Goal: Task Accomplishment & Management: Use online tool/utility

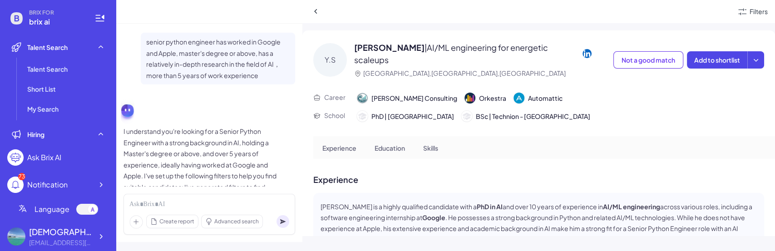
scroll to position [66, 0]
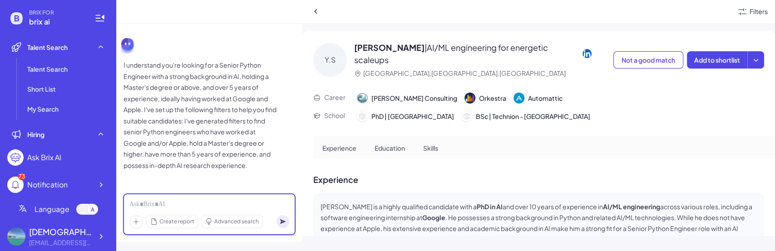
click at [189, 204] on div at bounding box center [209, 205] width 160 height 10
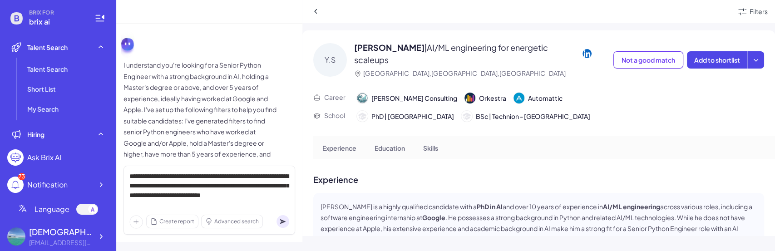
click at [280, 218] on circle at bounding box center [283, 221] width 13 height 13
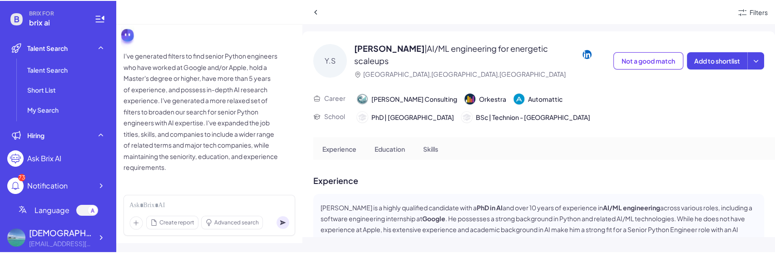
scroll to position [293, 0]
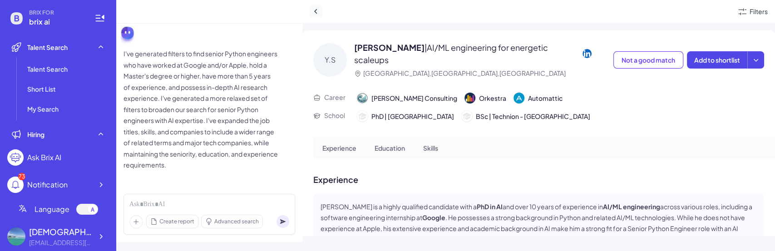
click at [314, 12] on icon at bounding box center [316, 11] width 9 height 9
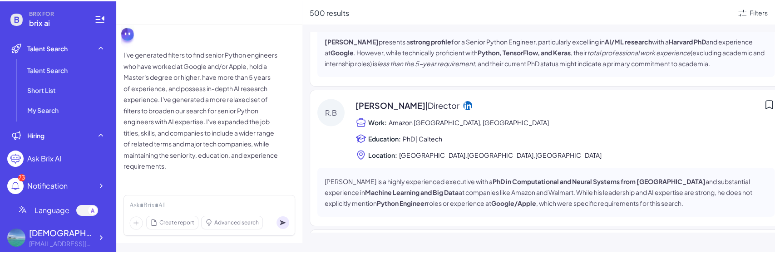
scroll to position [291, 0]
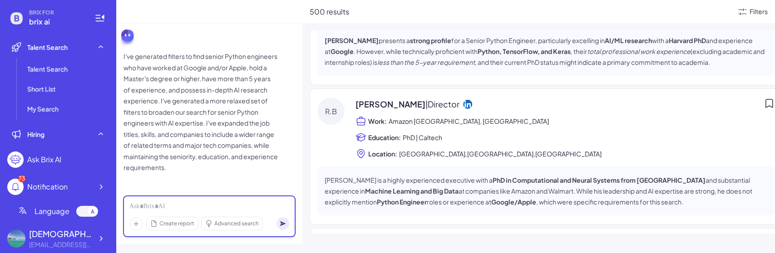
click at [242, 207] on div at bounding box center [209, 207] width 160 height 10
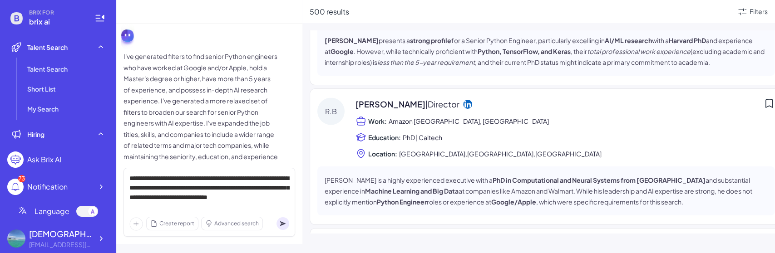
click at [280, 223] on circle at bounding box center [283, 224] width 13 height 13
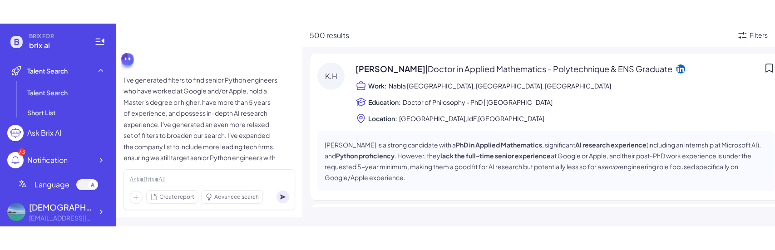
scroll to position [518, 0]
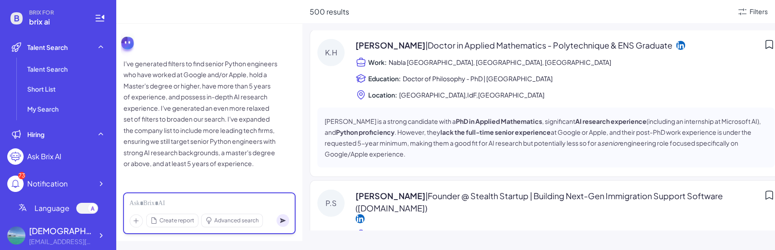
click at [241, 204] on div at bounding box center [209, 204] width 160 height 10
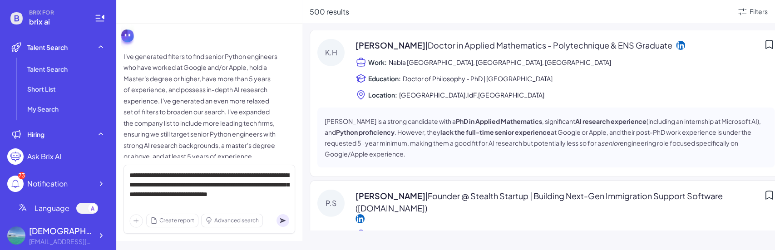
click at [282, 217] on circle at bounding box center [283, 220] width 13 height 13
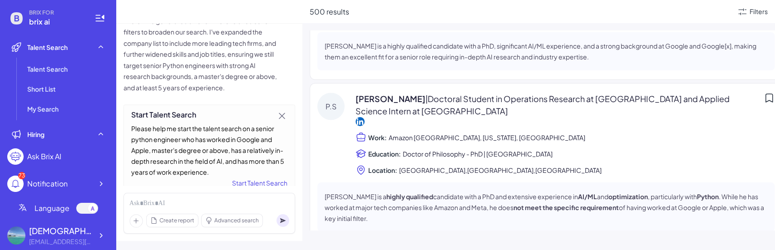
scroll to position [938, 0]
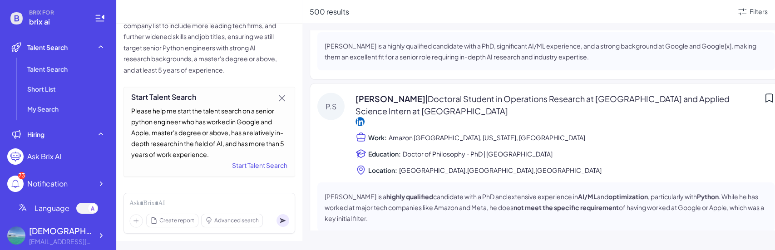
click at [257, 167] on div "Start Talent Search" at bounding box center [209, 165] width 156 height 11
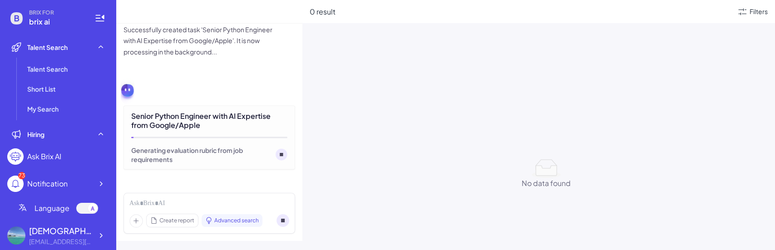
scroll to position [1206, 0]
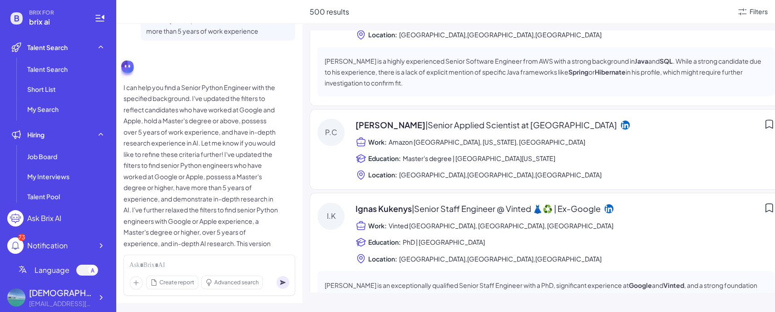
scroll to position [653, 0]
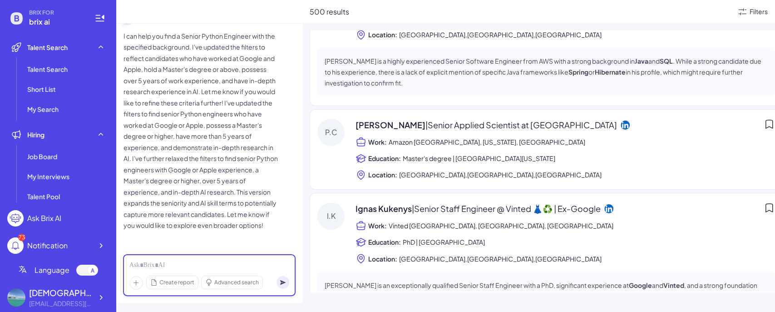
click at [206, 268] on div at bounding box center [209, 265] width 160 height 10
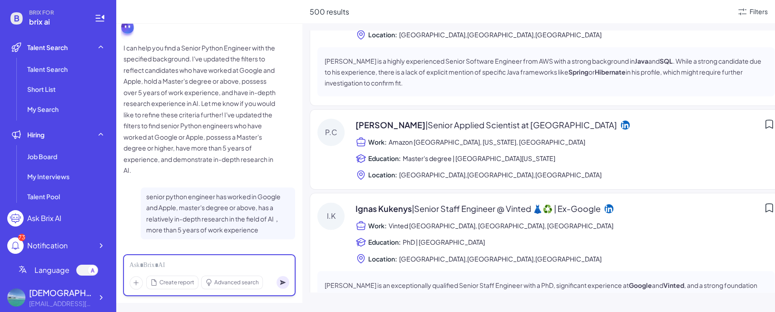
scroll to position [401, 0]
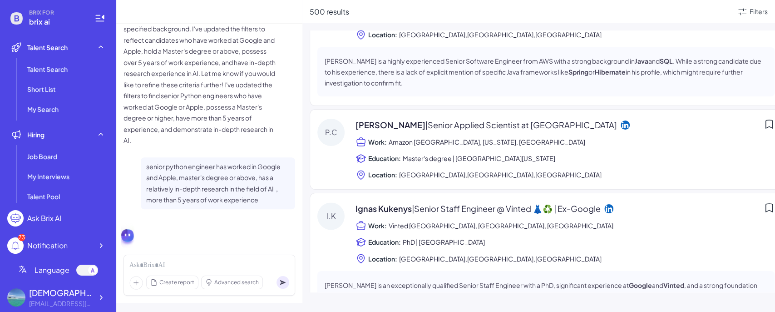
drag, startPoint x: 200, startPoint y: 198, endPoint x: 194, endPoint y: 213, distance: 15.9
click at [194, 205] on p "senior python engineer has worked in Google and Apple, master's degree or above…" at bounding box center [218, 183] width 144 height 45
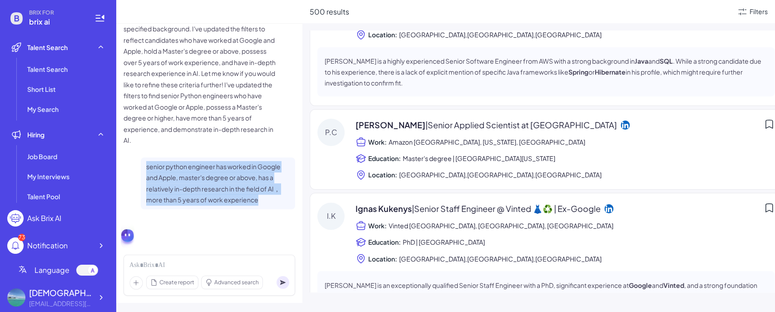
drag, startPoint x: 265, startPoint y: 223, endPoint x: 144, endPoint y: 192, distance: 124.9
click at [144, 192] on div "senior python engineer has worked in Google and Apple, master's degree or above…" at bounding box center [218, 183] width 154 height 52
copy p "senior python engineer has worked in Google and Apple, master's degree or above…"
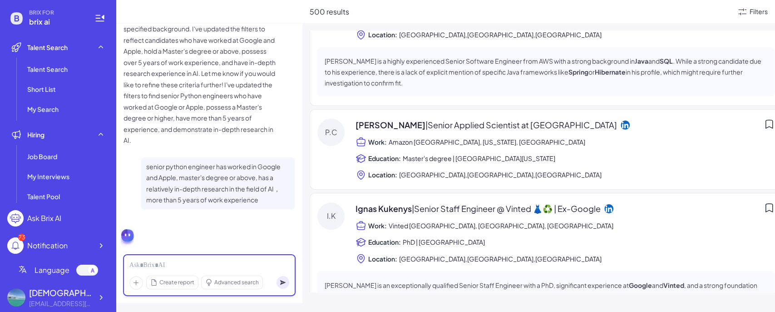
click at [210, 266] on div at bounding box center [209, 265] width 160 height 10
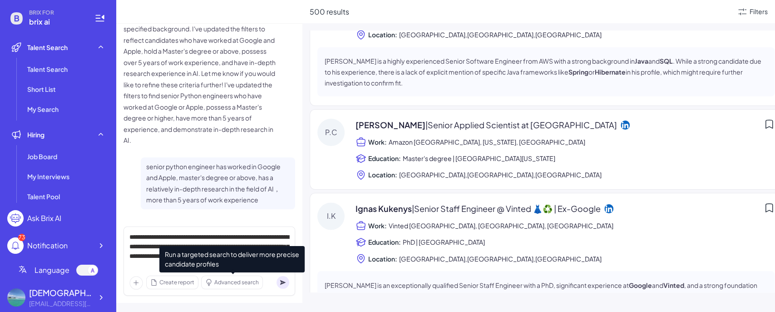
click at [248, 284] on span "Advanced search" at bounding box center [236, 282] width 45 height 8
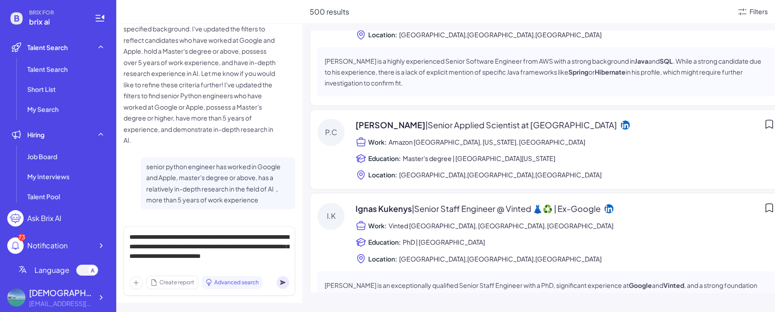
click at [285, 283] on circle at bounding box center [283, 282] width 13 height 13
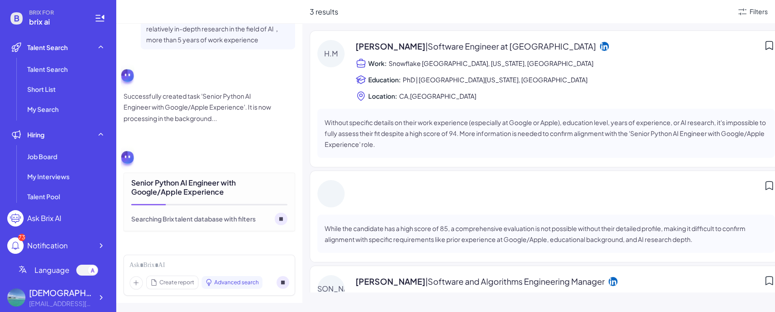
scroll to position [898, 0]
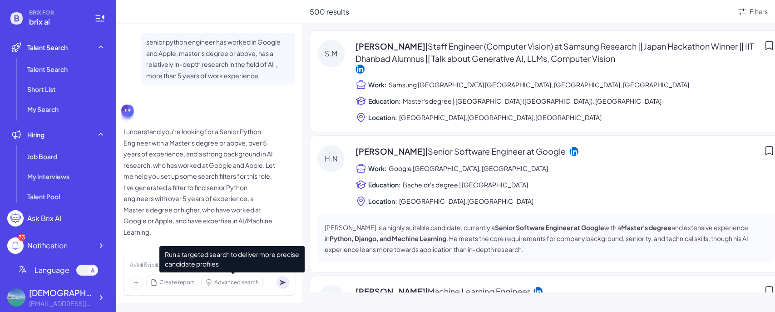
click at [222, 261] on span "Run a targeted search to deliver more precise candidate profiles" at bounding box center [231, 259] width 145 height 26
click at [134, 265] on div at bounding box center [209, 265] width 160 height 10
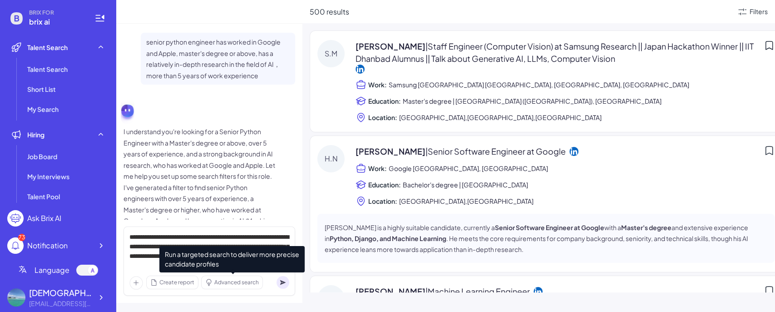
click at [229, 283] on span "Advanced search" at bounding box center [236, 282] width 45 height 8
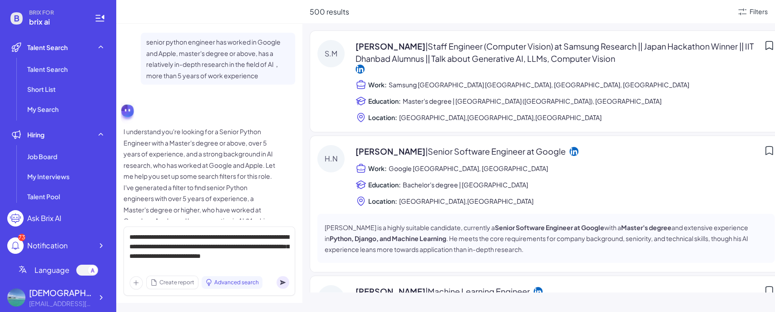
click at [279, 282] on circle at bounding box center [283, 282] width 13 height 13
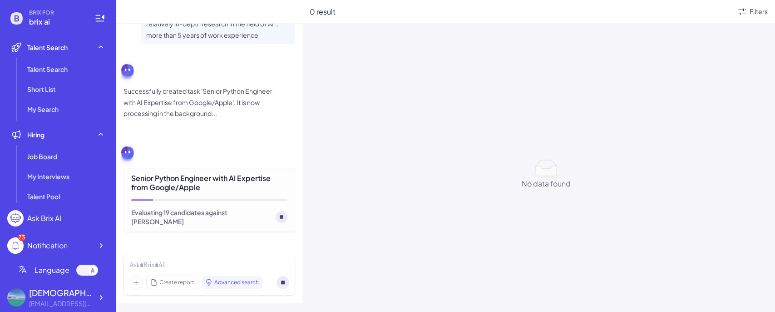
scroll to position [251, 0]
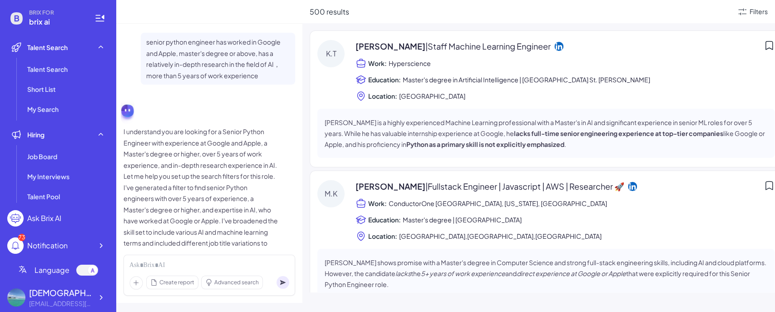
click at [198, 260] on div "Create report Advanced search" at bounding box center [210, 274] width 172 height 41
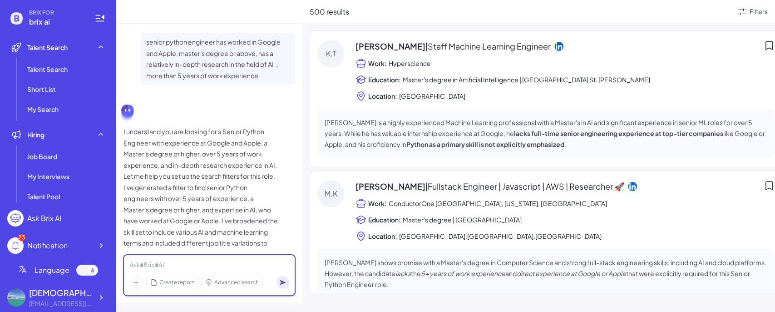
click at [184, 265] on div at bounding box center [209, 265] width 160 height 10
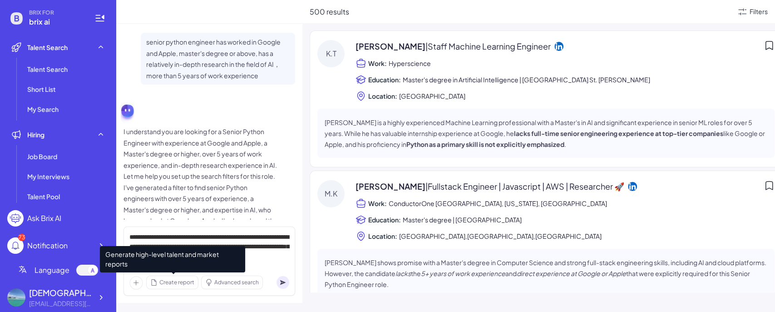
click at [180, 281] on span "Create report" at bounding box center [176, 282] width 35 height 8
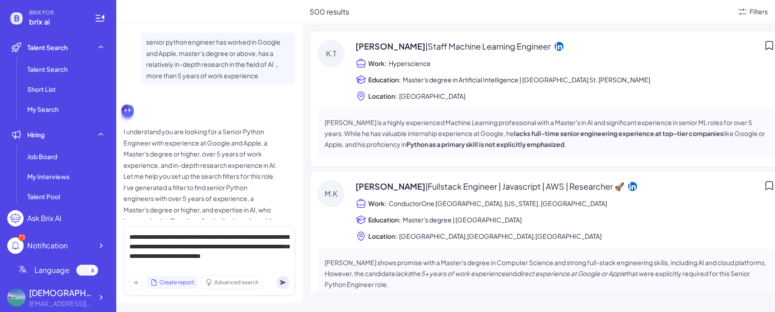
click at [280, 280] on icon at bounding box center [282, 282] width 5 height 5
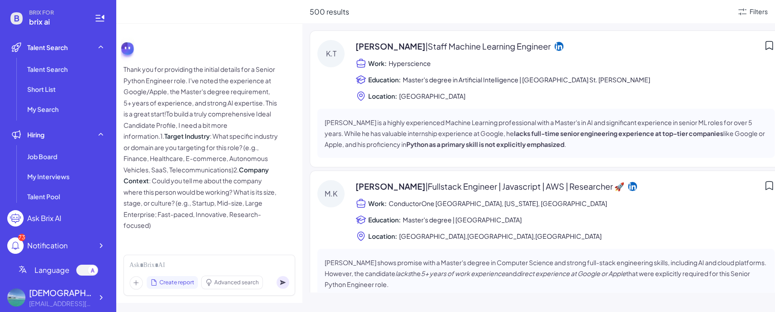
scroll to position [311, 0]
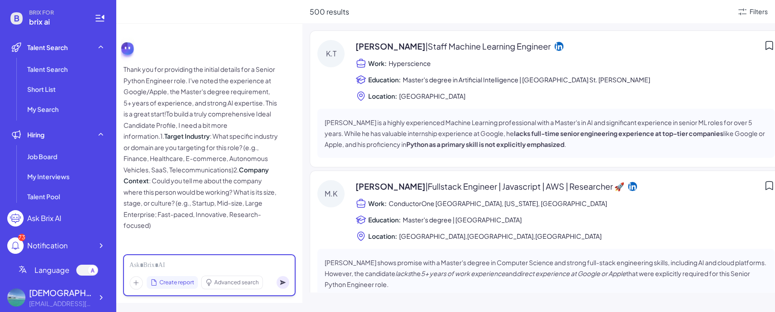
click at [262, 265] on div at bounding box center [209, 265] width 160 height 10
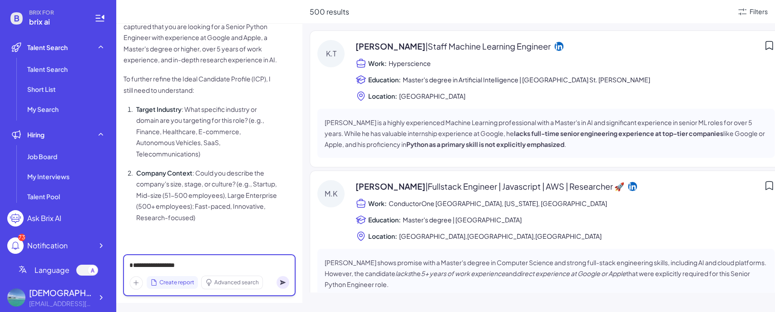
scroll to position [614, 0]
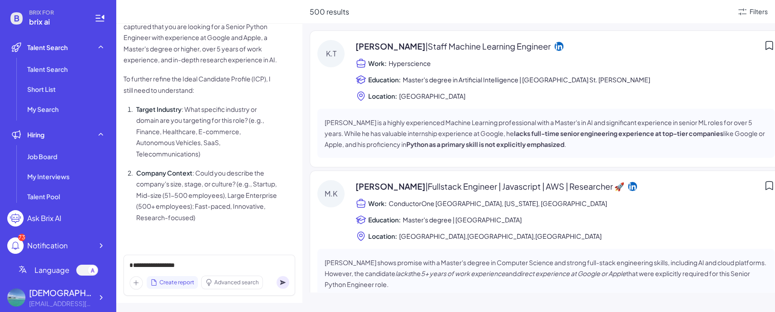
click at [282, 283] on icon at bounding box center [282, 282] width 5 height 5
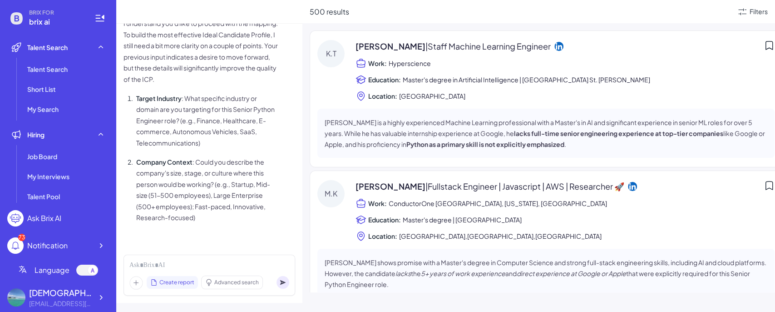
scroll to position [897, 0]
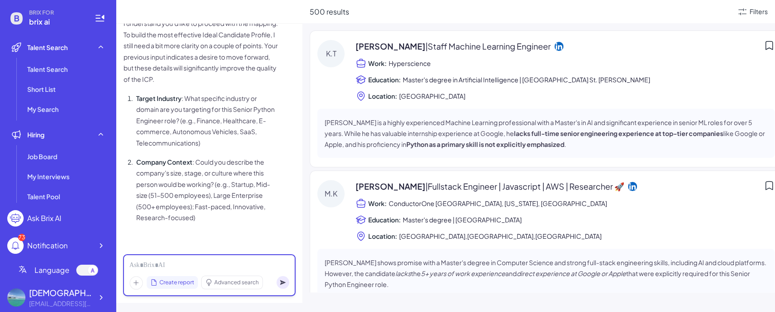
click at [189, 264] on div at bounding box center [209, 265] width 160 height 10
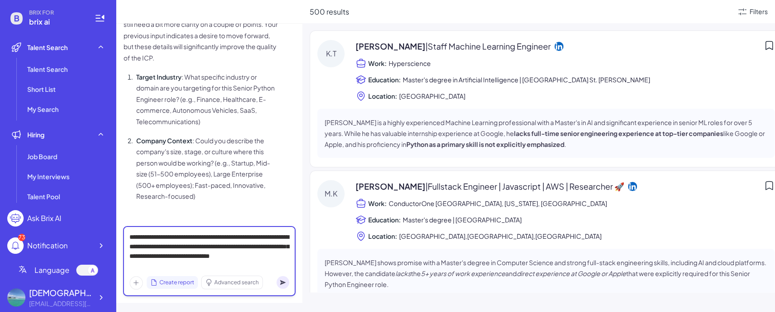
click at [164, 264] on div "**********" at bounding box center [209, 251] width 160 height 38
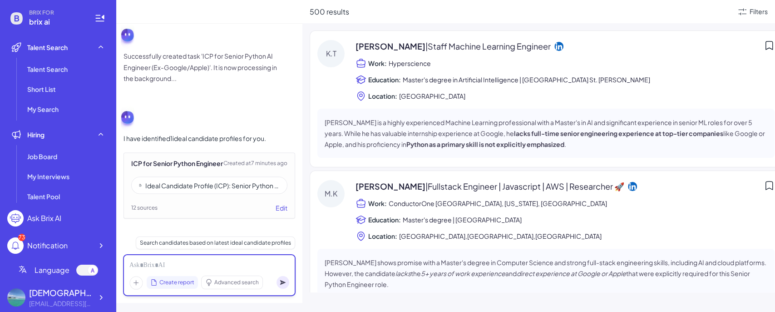
scroll to position [1178, 0]
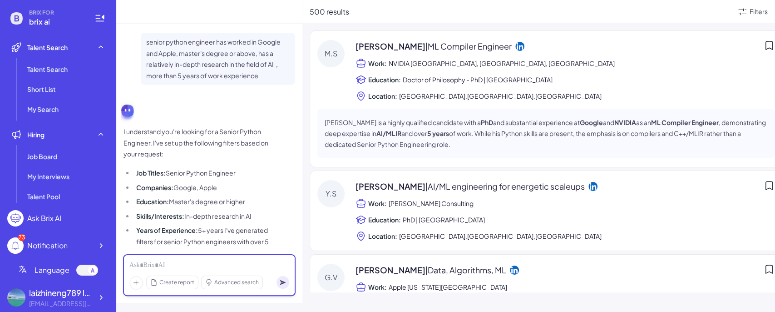
drag, startPoint x: 0, startPoint y: 0, endPoint x: 229, endPoint y: 260, distance: 346.6
click at [229, 260] on div at bounding box center [209, 265] width 160 height 10
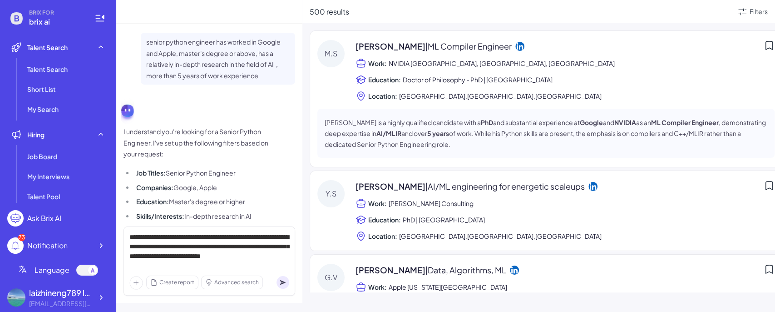
click at [281, 281] on icon at bounding box center [282, 282] width 5 height 5
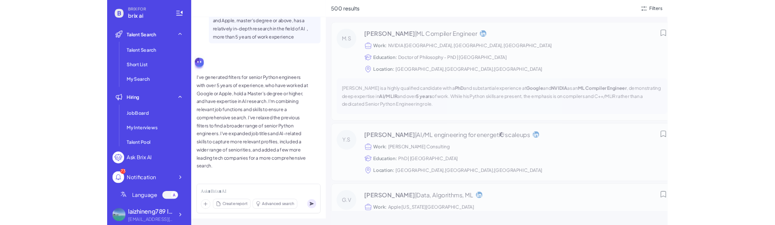
scroll to position [312, 0]
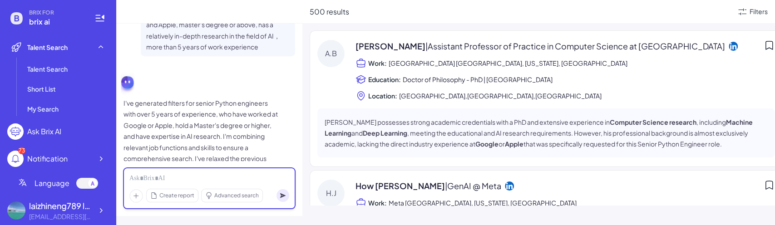
click at [251, 179] on div at bounding box center [209, 179] width 160 height 10
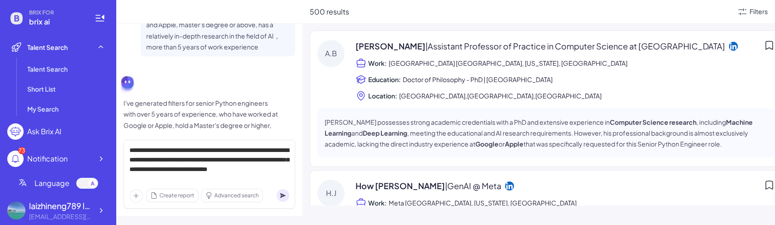
click at [281, 194] on icon at bounding box center [282, 195] width 5 height 5
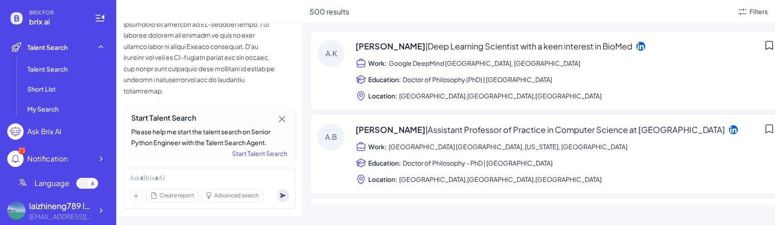
scroll to position [842, 0]
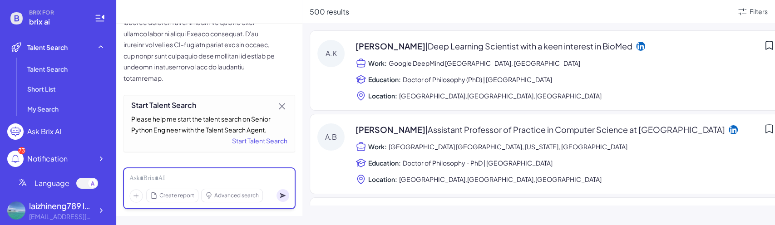
click at [144, 177] on div at bounding box center [209, 179] width 160 height 10
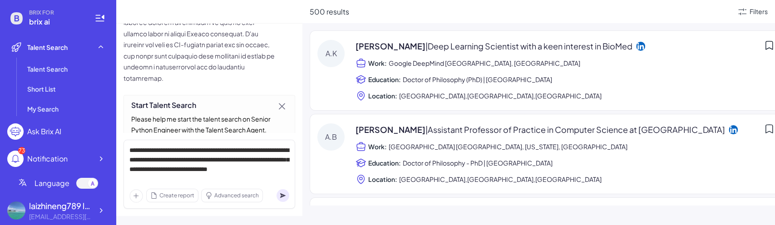
click at [285, 195] on circle at bounding box center [283, 195] width 13 height 13
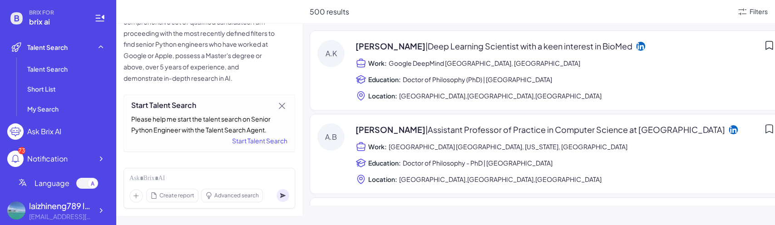
scroll to position [1130, 0]
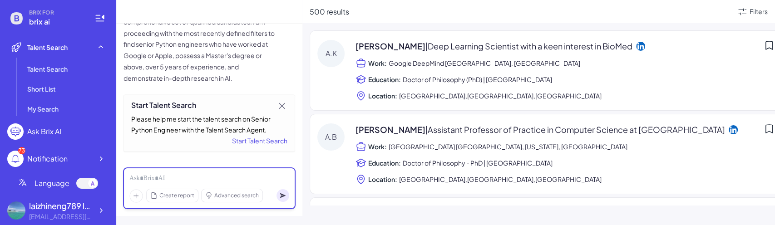
click at [252, 183] on div at bounding box center [209, 179] width 160 height 10
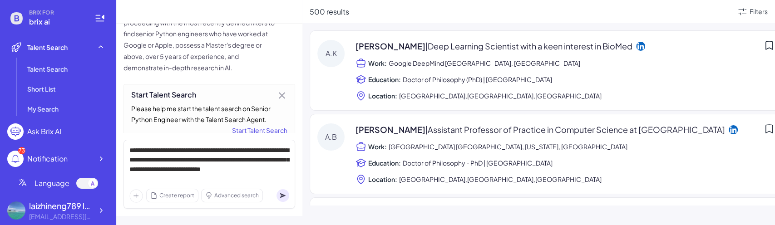
click at [284, 197] on circle at bounding box center [283, 195] width 13 height 13
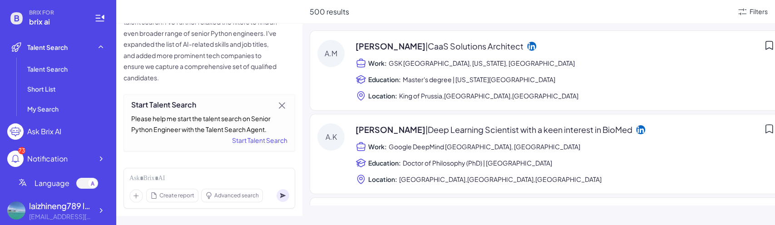
scroll to position [1430, 0]
click at [262, 141] on div "Start Talent Search" at bounding box center [209, 140] width 156 height 11
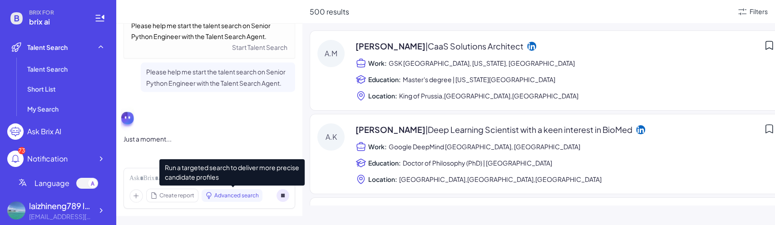
scroll to position [1534, 0]
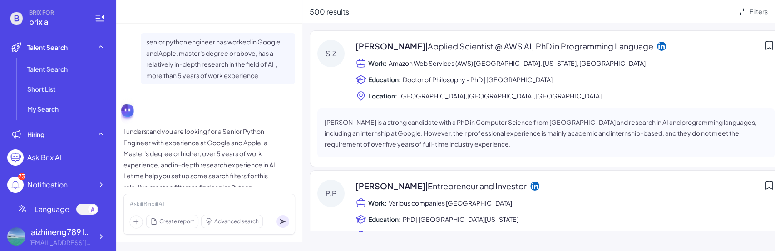
scroll to position [293, 0]
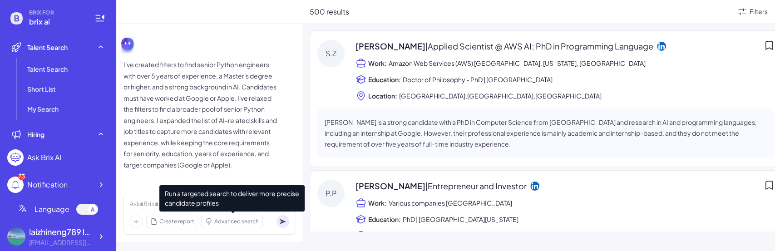
click at [228, 206] on span "Run a targeted search to deliver more precise candidate profiles" at bounding box center [231, 198] width 145 height 26
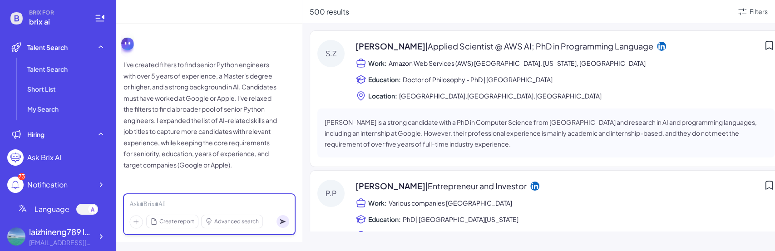
click at [151, 203] on div at bounding box center [209, 205] width 160 height 10
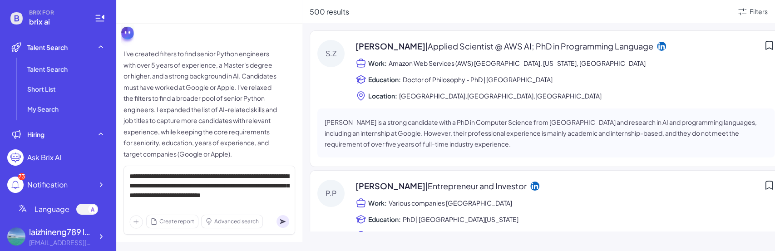
click at [283, 221] on icon at bounding box center [282, 221] width 5 height 5
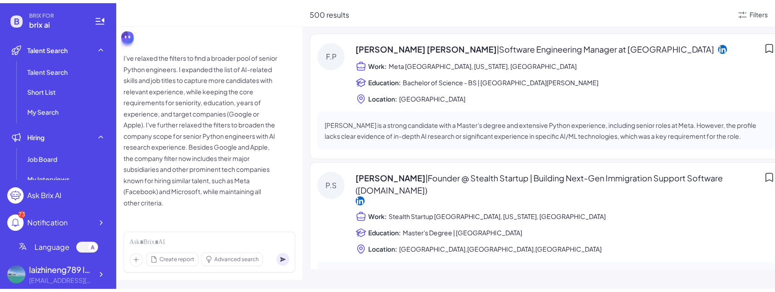
scroll to position [523, 0]
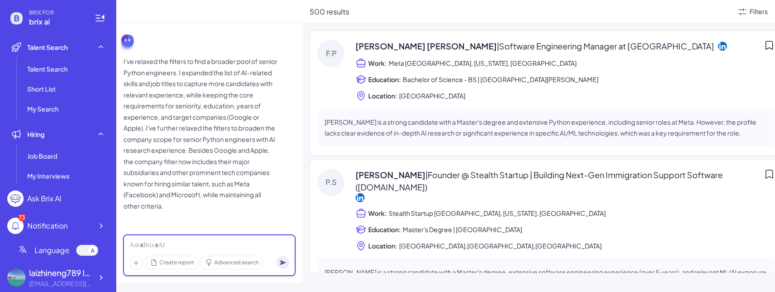
click at [236, 241] on div at bounding box center [209, 246] width 160 height 10
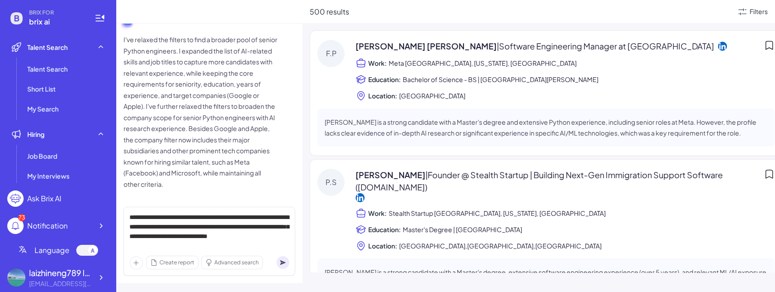
click at [283, 251] on icon at bounding box center [282, 263] width 5 height 5
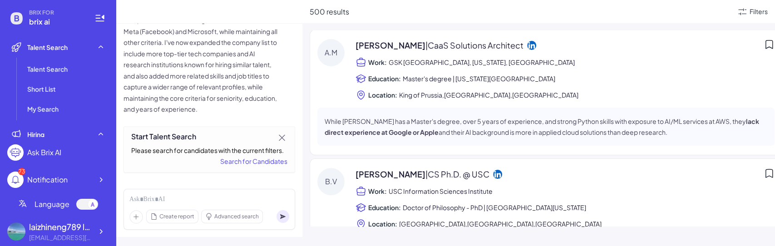
scroll to position [958, 0]
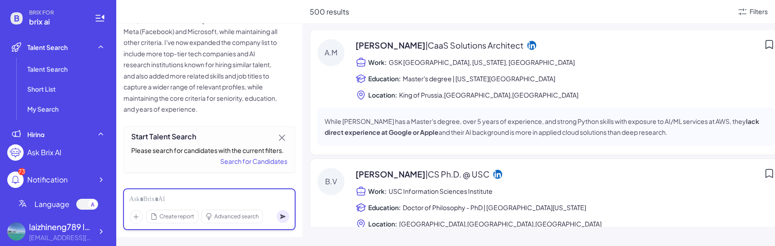
click at [226, 198] on div at bounding box center [209, 200] width 160 height 10
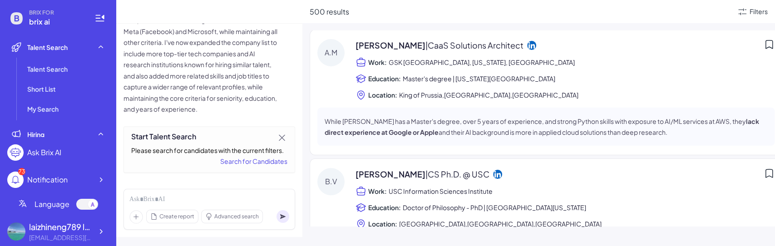
click at [261, 164] on div "Search for Candidates" at bounding box center [209, 161] width 156 height 11
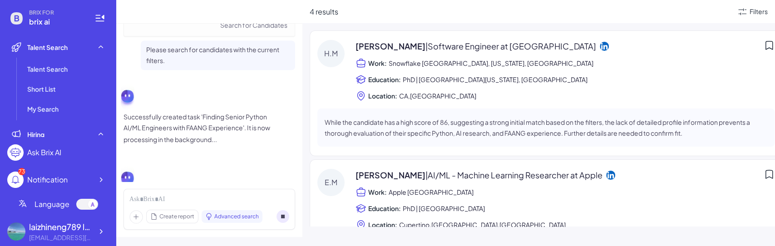
scroll to position [1180, 0]
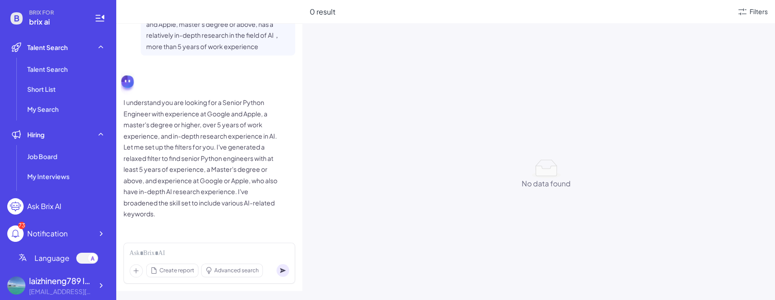
scroll to position [29, 0]
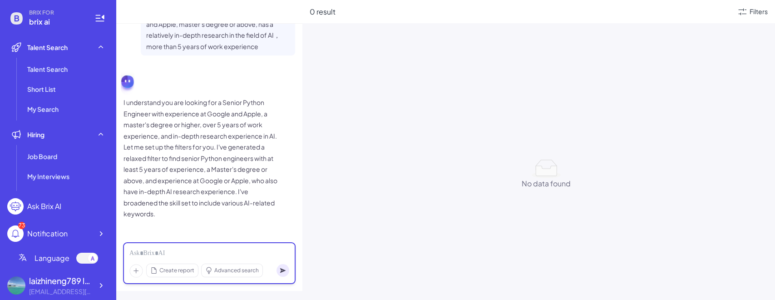
click at [148, 112] on div at bounding box center [209, 253] width 160 height 10
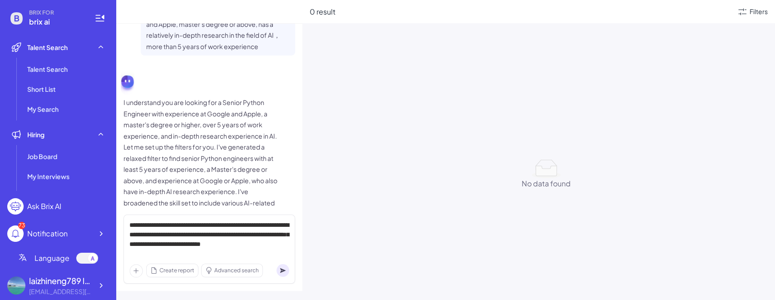
click at [288, 112] on circle at bounding box center [283, 270] width 13 height 13
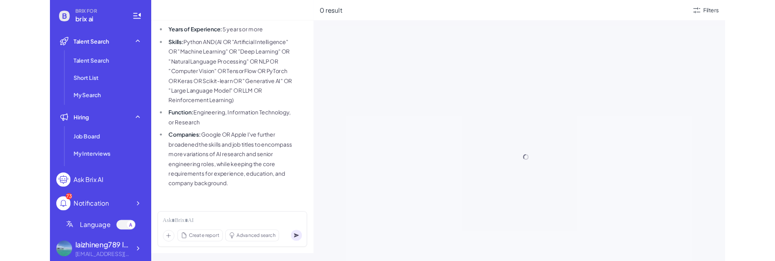
scroll to position [516, 0]
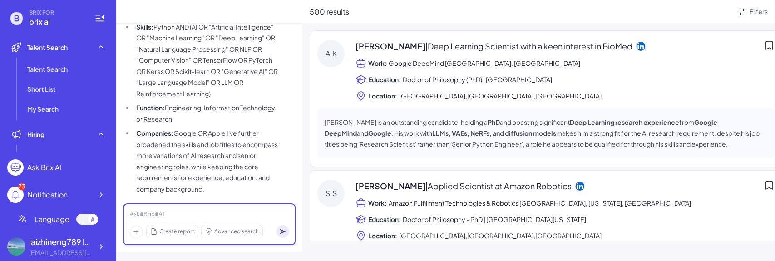
click at [203, 112] on div at bounding box center [209, 215] width 160 height 10
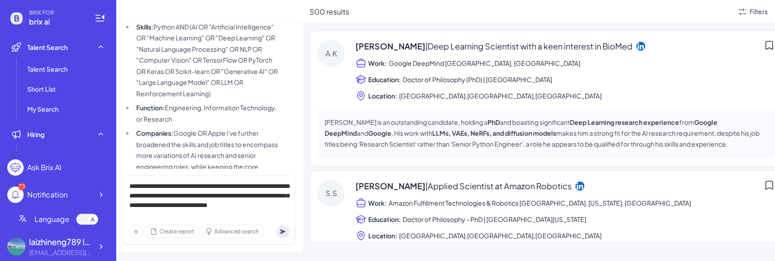
click at [280, 112] on circle at bounding box center [283, 231] width 13 height 13
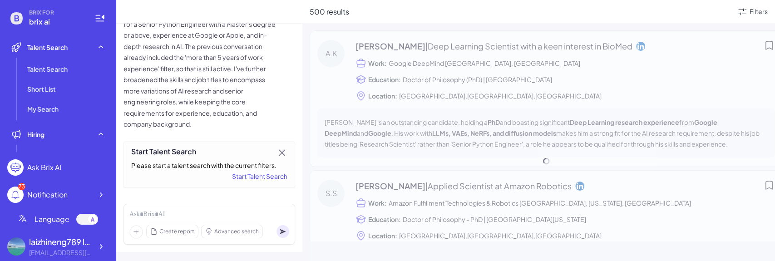
scroll to position [832, 0]
click at [259, 112] on div "Start Talent Search" at bounding box center [209, 176] width 156 height 11
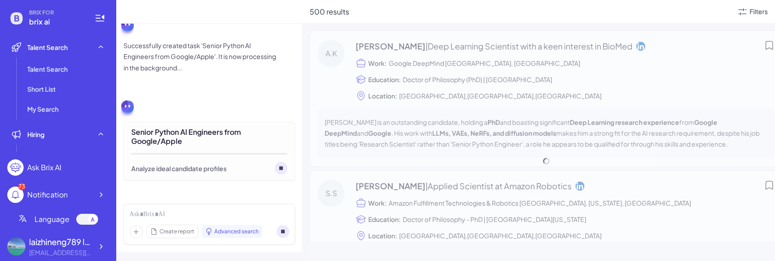
scroll to position [1055, 0]
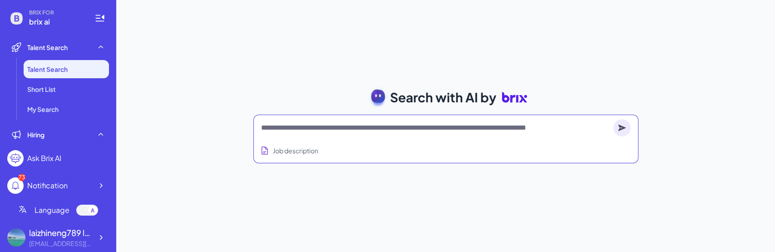
click at [322, 129] on textarea at bounding box center [435, 127] width 349 height 11
paste textarea "**********"
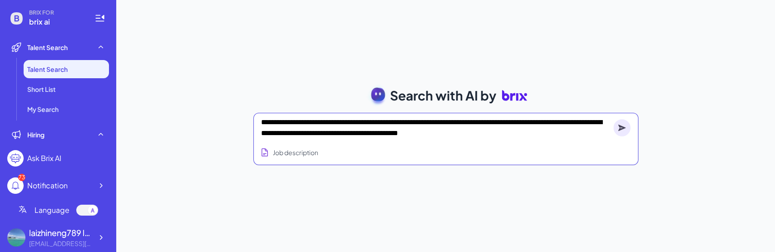
type textarea "**********"
click at [612, 123] on div "**********" at bounding box center [446, 128] width 370 height 22
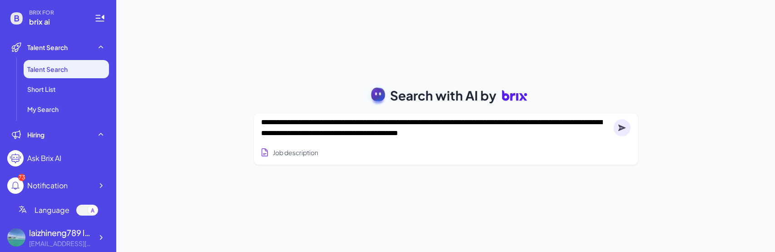
click at [620, 118] on div "**********" at bounding box center [446, 128] width 370 height 22
click at [620, 122] on circle at bounding box center [622, 127] width 17 height 17
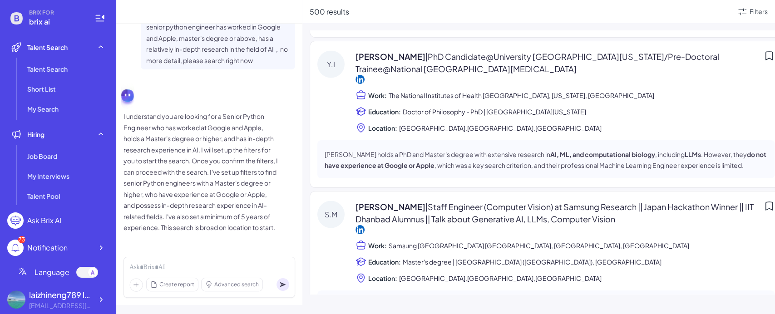
scroll to position [1194, 0]
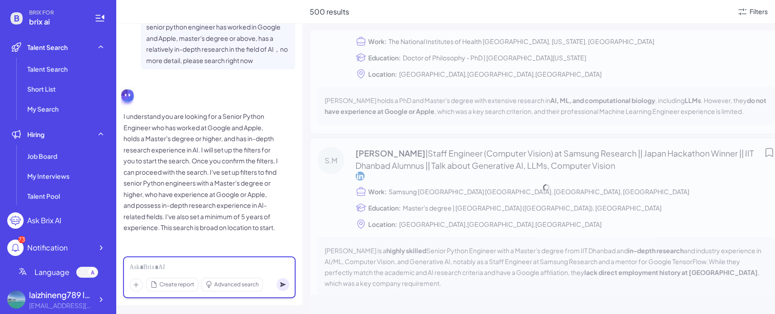
click at [205, 251] on div at bounding box center [209, 268] width 160 height 10
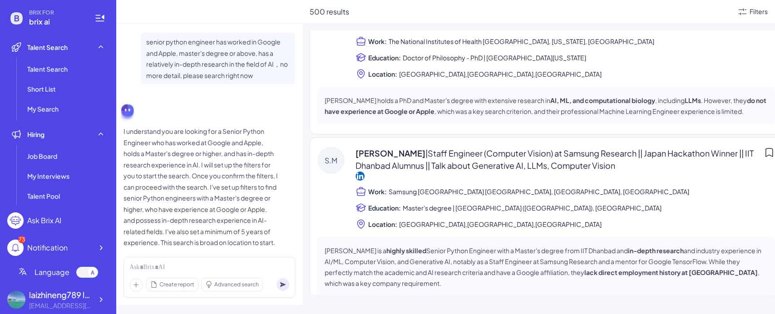
drag, startPoint x: 213, startPoint y: 66, endPoint x: 184, endPoint y: 56, distance: 30.5
click at [184, 56] on p "senior python engineer has worked in Google and Apple, master's degree or above…" at bounding box center [218, 58] width 144 height 45
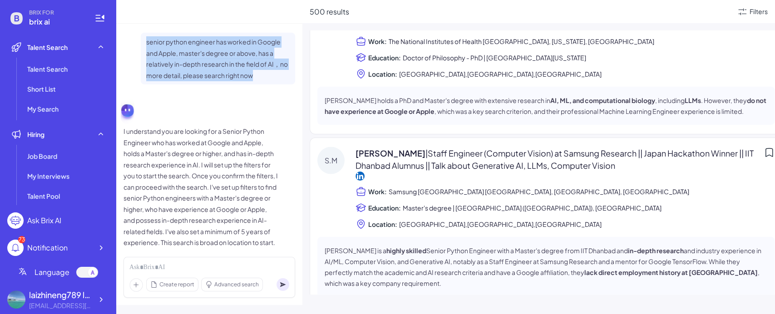
drag, startPoint x: 144, startPoint y: 39, endPoint x: 267, endPoint y: 75, distance: 128.8
click at [267, 75] on div "senior python engineer has worked in Google and Apple, master's degree or above…" at bounding box center [218, 59] width 154 height 52
copy p "senior python engineer has worked in Google and Apple, master's degree or above…"
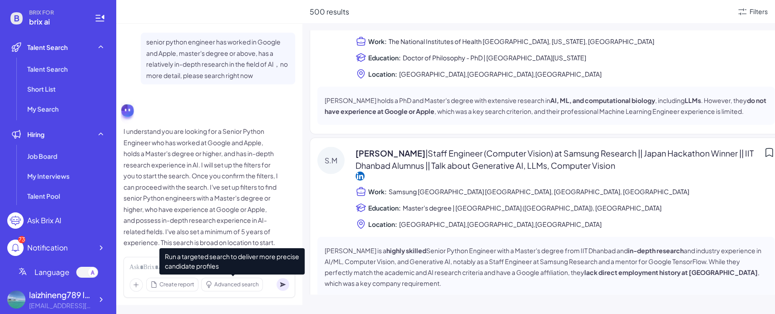
click at [211, 251] on span "Run a targeted search to deliver more precise candidate profiles" at bounding box center [231, 261] width 145 height 26
click at [189, 251] on span "Run a targeted search to deliver more precise candidate profiles" at bounding box center [231, 261] width 145 height 26
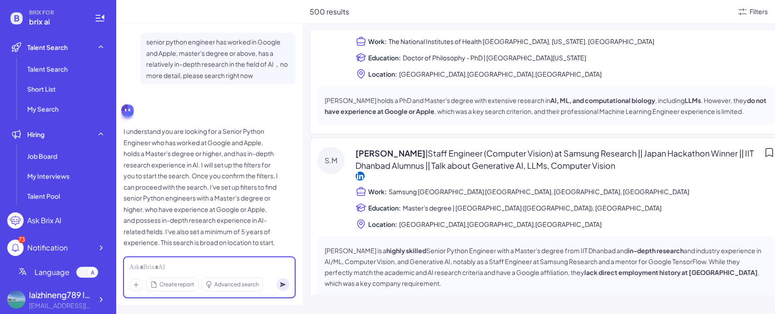
click at [137, 251] on div at bounding box center [209, 268] width 160 height 10
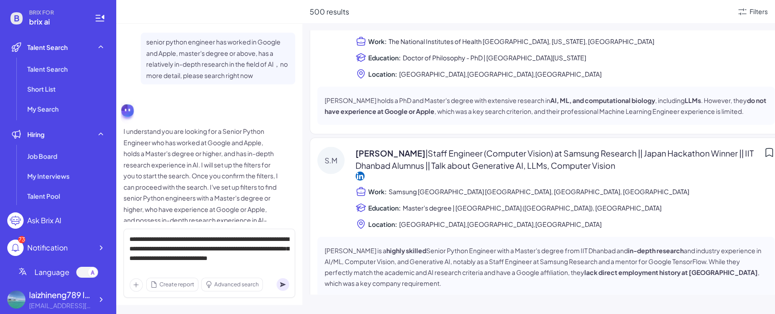
click at [282, 251] on icon at bounding box center [282, 284] width 5 height 5
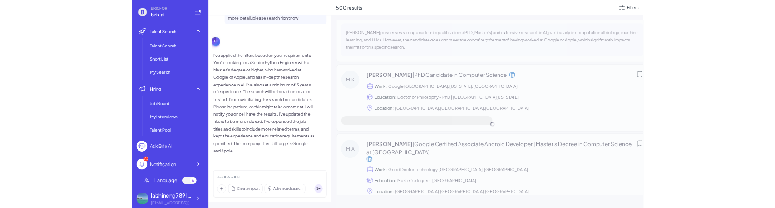
scroll to position [1035, 0]
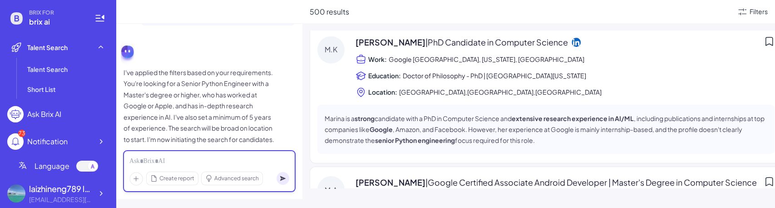
click at [257, 159] on div at bounding box center [209, 161] width 160 height 10
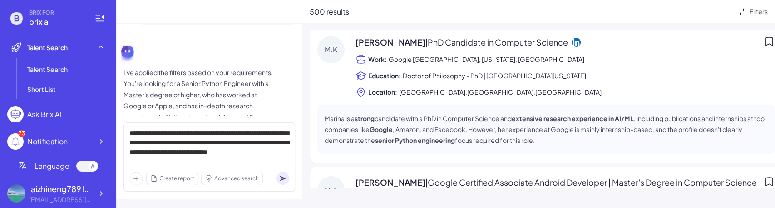
click at [286, 179] on circle at bounding box center [283, 178] width 13 height 13
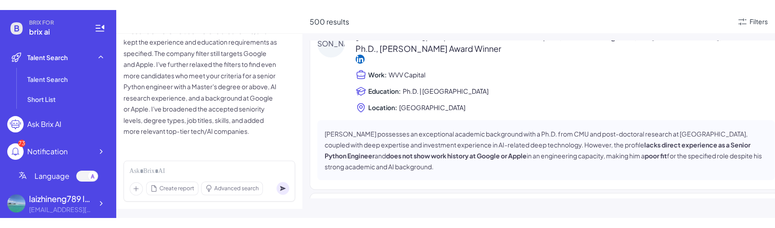
scroll to position [905, 0]
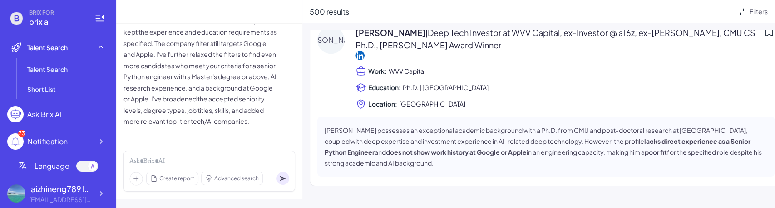
click at [753, 12] on div "Filters" at bounding box center [759, 12] width 18 height 10
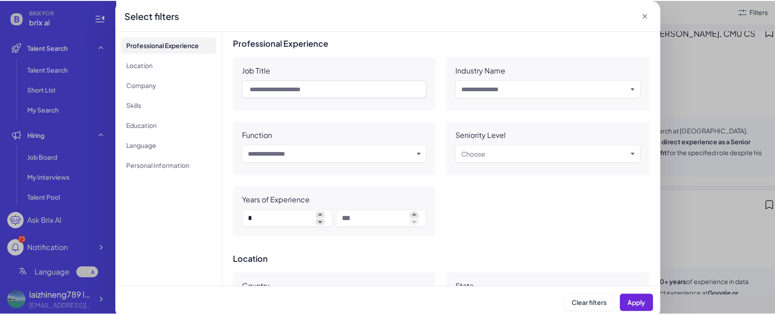
scroll to position [624, 0]
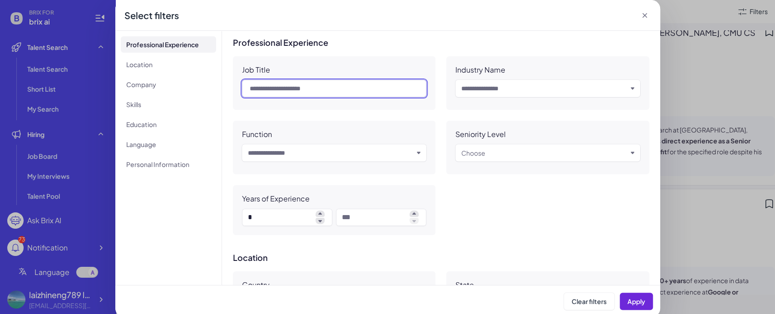
click at [308, 89] on input "text" at bounding box center [334, 88] width 185 height 17
type input "*"
type input "****"
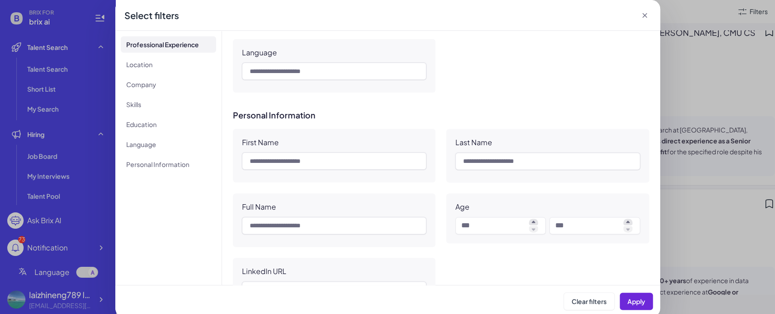
scroll to position [925, 0]
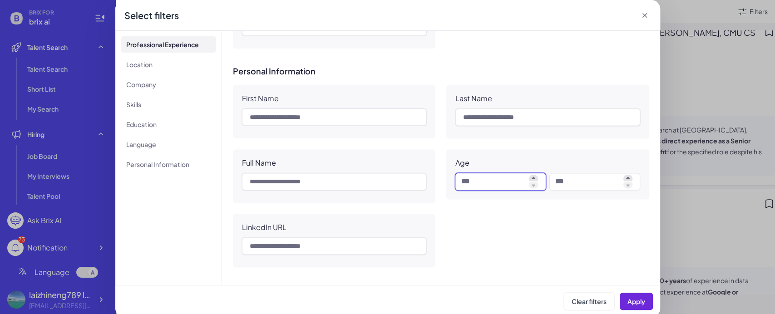
click at [481, 183] on input at bounding box center [493, 181] width 64 height 11
type input "**"
click at [562, 178] on input at bounding box center [587, 181] width 64 height 11
click at [511, 228] on div "First Name Last Name Full Name Age ** LinkedIn URL" at bounding box center [441, 176] width 416 height 183
click at [632, 251] on span "Apply" at bounding box center [637, 301] width 18 height 8
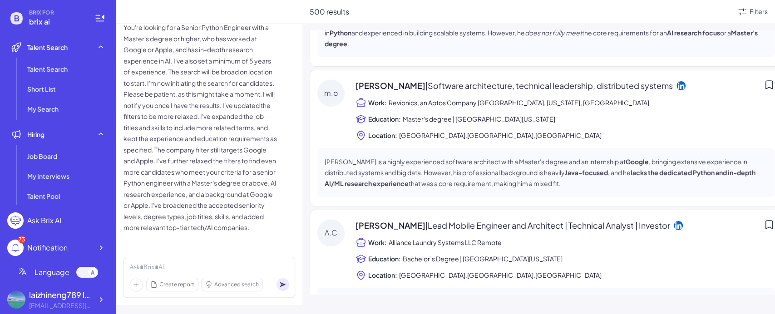
scroll to position [868, 0]
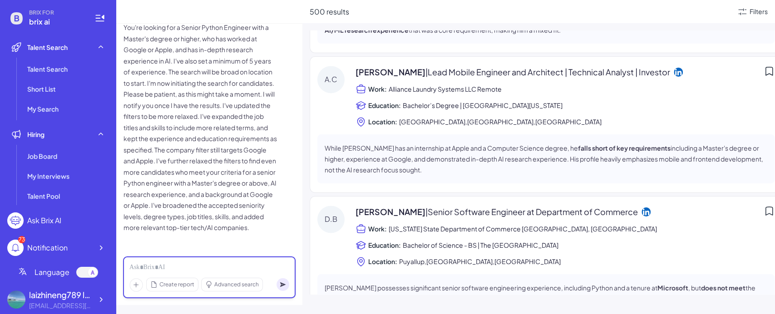
click at [271, 251] on div at bounding box center [209, 268] width 160 height 10
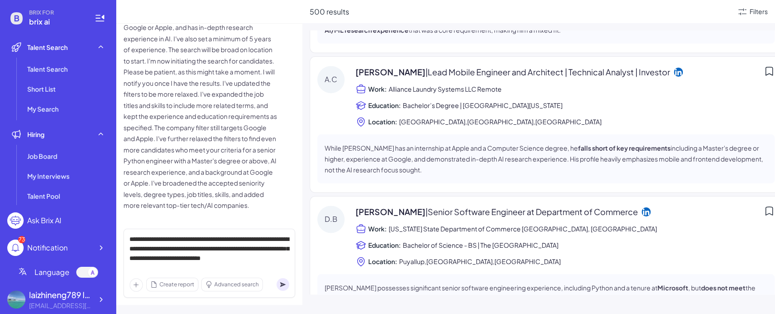
click at [285, 251] on circle at bounding box center [283, 284] width 13 height 13
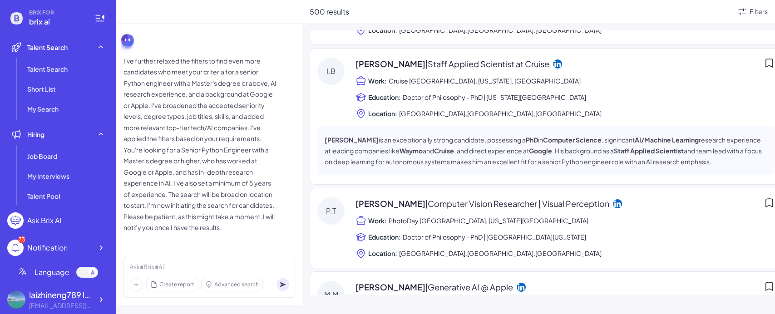
scroll to position [917, 0]
